Goal: Use online tool/utility

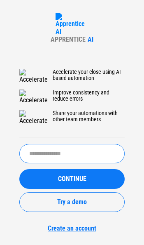
click at [46, 162] on input "text" at bounding box center [72, 153] width 106 height 19
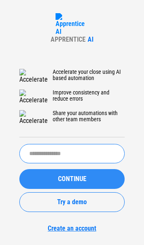
paste input "**********"
type input "**********"
click at [70, 179] on span "CONTINUE" at bounding box center [72, 179] width 28 height 7
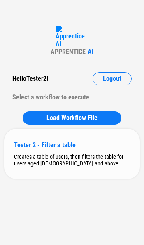
click at [75, 161] on div "Tester 2 - Filter a table Creates a table of users, then filters the table for …" at bounding box center [72, 154] width 136 height 50
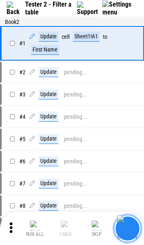
click at [124, 228] on img "button" at bounding box center [127, 228] width 20 height 27
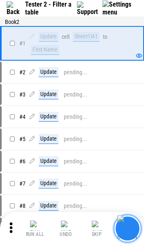
click at [124, 228] on img "button" at bounding box center [127, 228] width 20 height 27
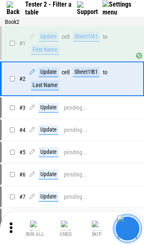
click at [124, 228] on img "button" at bounding box center [127, 228] width 20 height 27
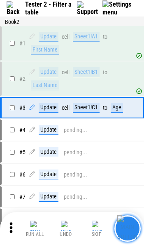
click at [124, 228] on img "button" at bounding box center [127, 228] width 20 height 27
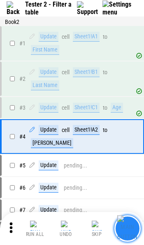
click at [124, 228] on img "button" at bounding box center [127, 228] width 20 height 27
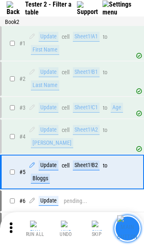
click at [124, 228] on img "button" at bounding box center [127, 228] width 20 height 27
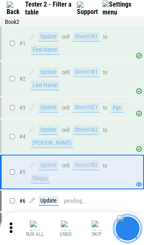
click at [124, 228] on img "button" at bounding box center [127, 228] width 20 height 27
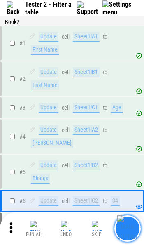
click at [124, 228] on img "button" at bounding box center [127, 228] width 20 height 27
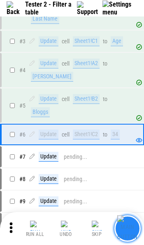
click at [124, 228] on img "button" at bounding box center [127, 228] width 20 height 27
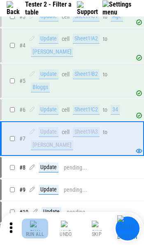
click at [35, 229] on img "button" at bounding box center [35, 225] width 10 height 10
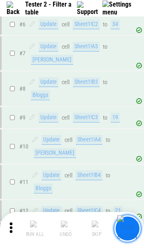
scroll to position [235, 0]
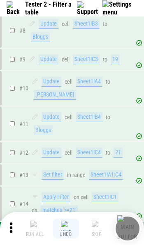
click at [70, 228] on img "button" at bounding box center [66, 225] width 10 height 10
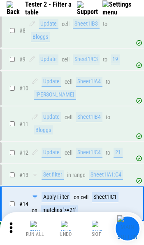
click at [70, 228] on img "button" at bounding box center [66, 225] width 10 height 10
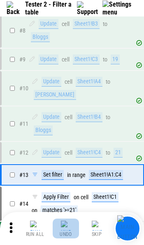
click at [70, 228] on img "button" at bounding box center [66, 225] width 10 height 10
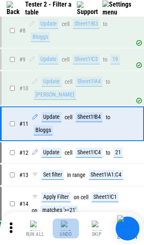
click at [70, 228] on img "button" at bounding box center [66, 225] width 10 height 10
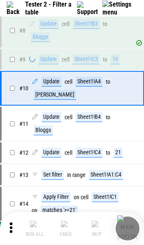
click at [70, 228] on img "button" at bounding box center [66, 225] width 10 height 10
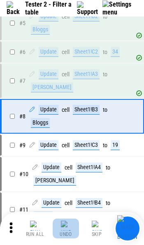
click at [70, 228] on img "button" at bounding box center [66, 225] width 10 height 10
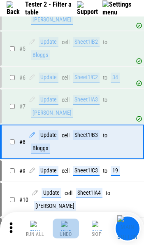
click at [70, 228] on img "button" at bounding box center [66, 225] width 10 height 10
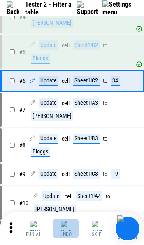
click at [70, 228] on img "button" at bounding box center [66, 225] width 10 height 10
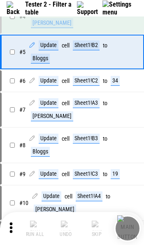
click at [70, 228] on img "button" at bounding box center [66, 225] width 10 height 10
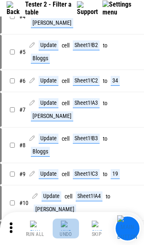
click at [70, 228] on img "button" at bounding box center [66, 225] width 10 height 10
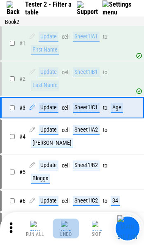
click at [70, 228] on img "button" at bounding box center [66, 225] width 10 height 10
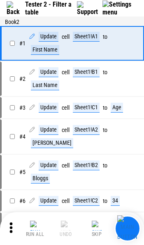
click at [70, 228] on div "Run All Undo Skip" at bounding box center [73, 228] width 136 height 26
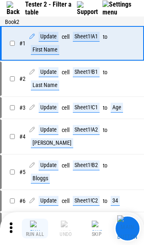
click at [33, 230] on img "button" at bounding box center [35, 225] width 10 height 10
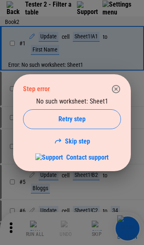
click at [118, 89] on icon "button" at bounding box center [116, 89] width 10 height 10
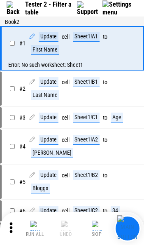
click at [12, 7] on img at bounding box center [14, 8] width 15 height 14
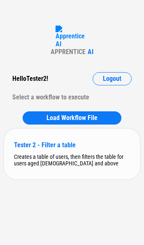
click at [80, 149] on div "Tester 2 - Filter a table" at bounding box center [72, 145] width 116 height 8
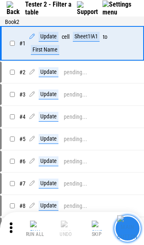
click at [131, 224] on img "button" at bounding box center [127, 228] width 20 height 27
